Goal: Transaction & Acquisition: Obtain resource

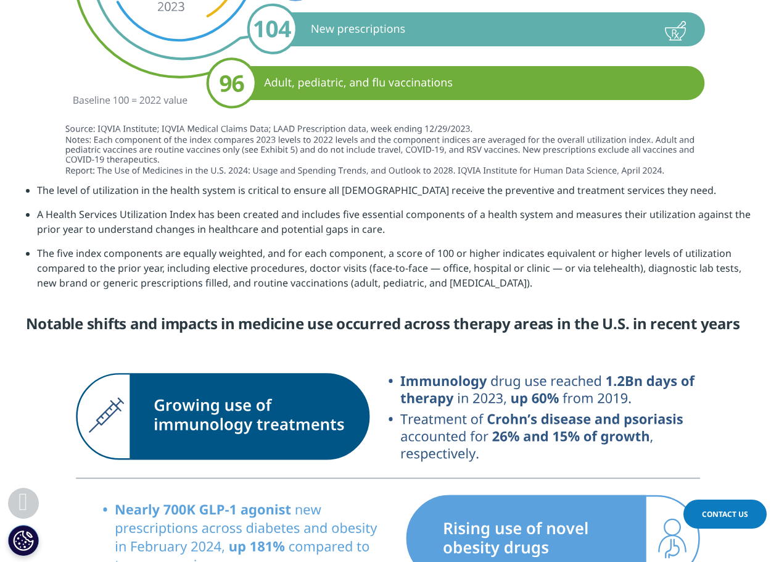
scroll to position [1742, 0]
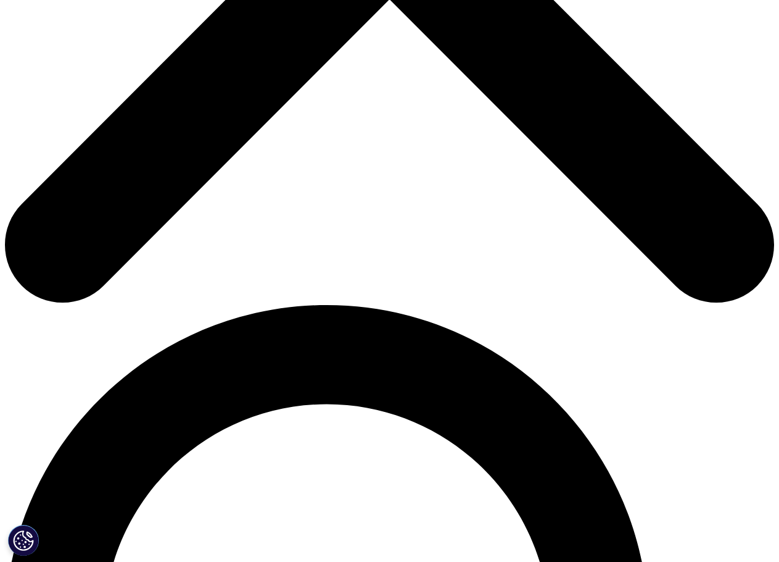
scroll to position [584, 0]
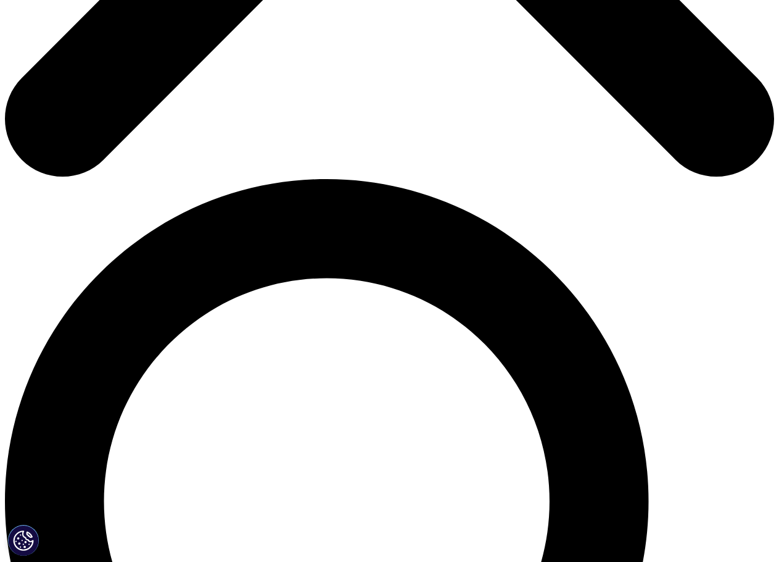
scroll to position [612, 0]
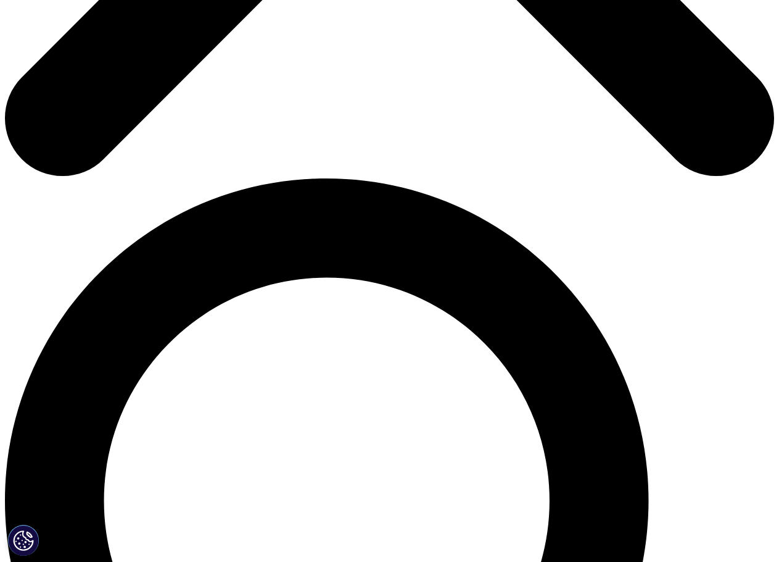
type input "[PERSON_NAME]"
type input "Mshomba"
type input "c"
type input "[EMAIL_ADDRESS][PERSON_NAME][DOMAIN_NAME]"
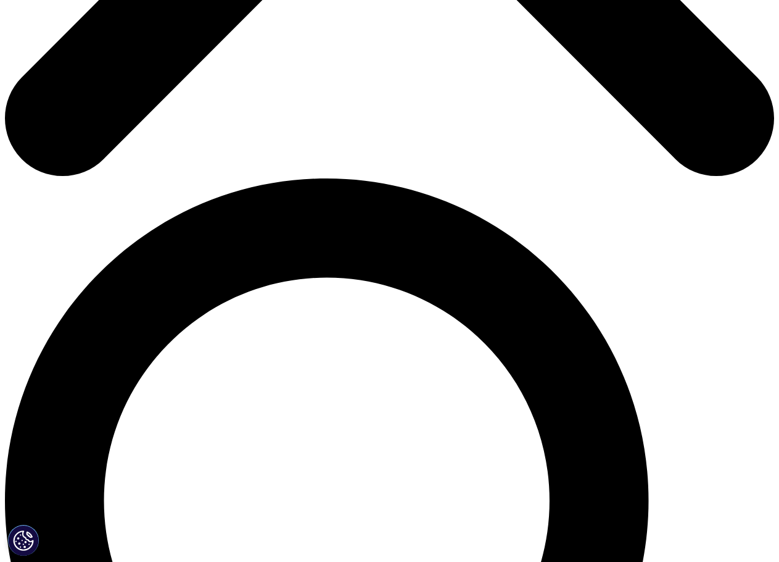
scroll to position [0, 0]
type input "B"
type input "Consultant"
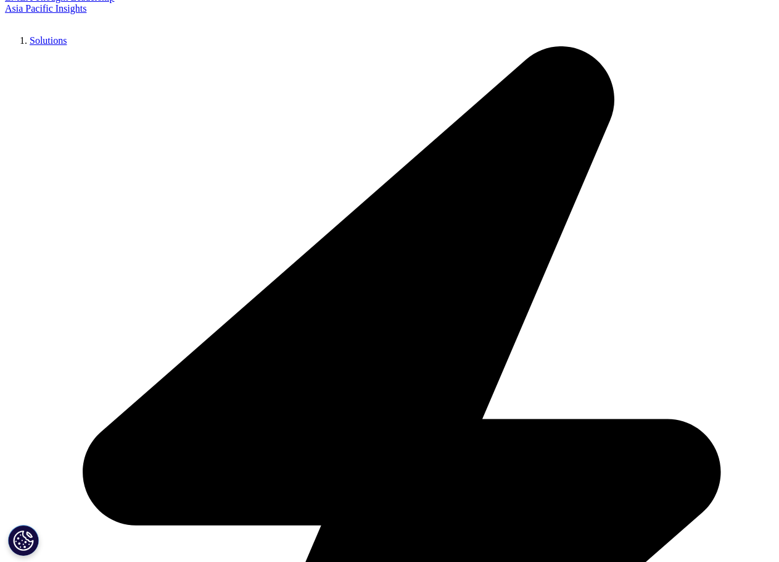
type input "BCG"
select select "[GEOGRAPHIC_DATA]"
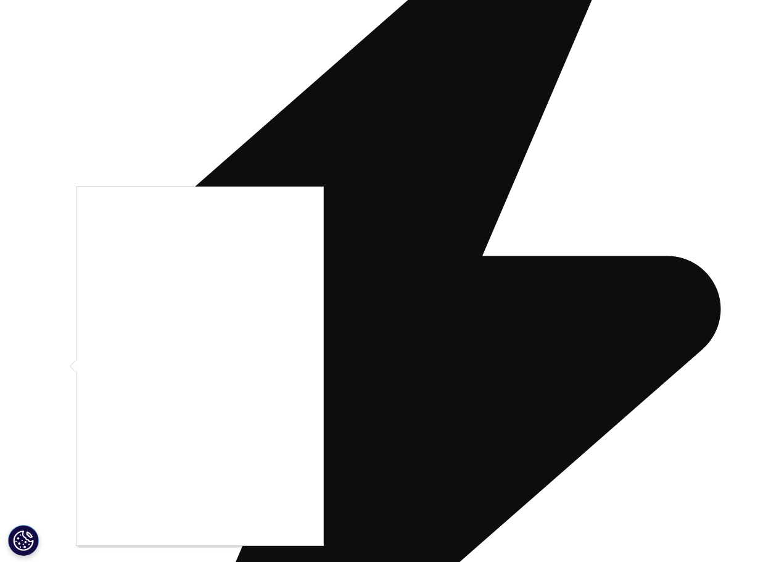
scroll to position [775, 0]
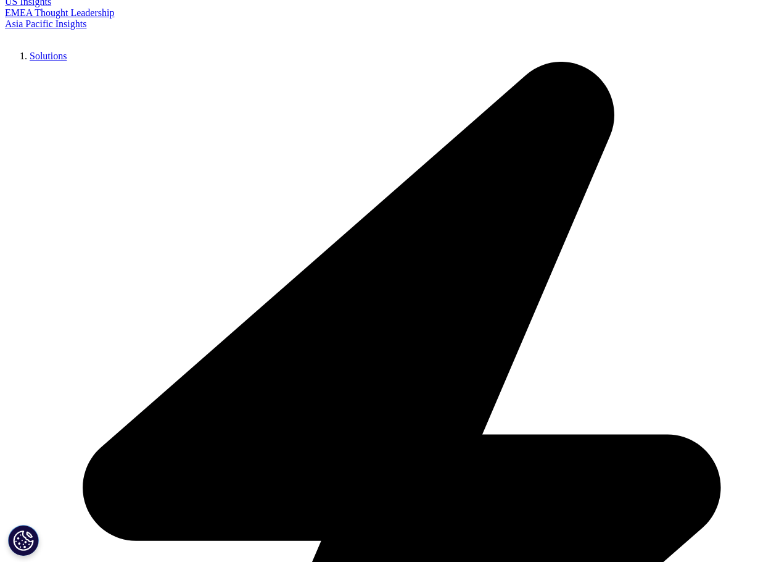
scroll to position [597, 0]
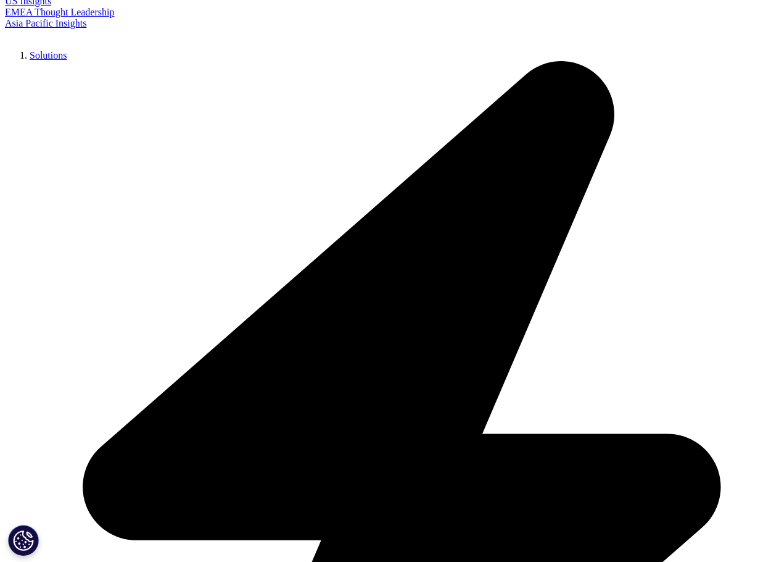
drag, startPoint x: 241, startPoint y: 104, endPoint x: 365, endPoint y: 230, distance: 176.7
